Goal: Task Accomplishment & Management: Manage account settings

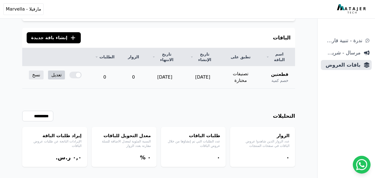
scroll to position [39, 0]
click at [55, 71] on link "تعديل" at bounding box center [56, 75] width 17 height 9
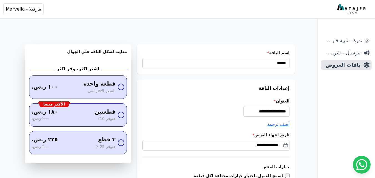
select select "**********"
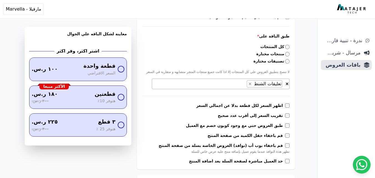
scroll to position [177, 0]
click at [233, 82] on span "× × تعليقات الشنط" at bounding box center [221, 84] width 138 height 11
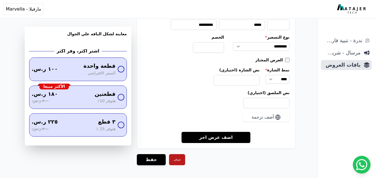
scroll to position [846, 0]
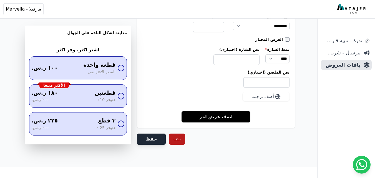
click at [149, 139] on button "حفظ" at bounding box center [151, 139] width 29 height 11
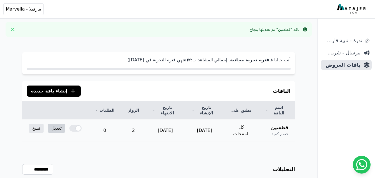
click at [56, 124] on link "تعديل" at bounding box center [56, 128] width 17 height 9
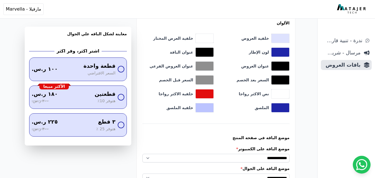
scroll to position [472, 0]
